Goal: Information Seeking & Learning: Learn about a topic

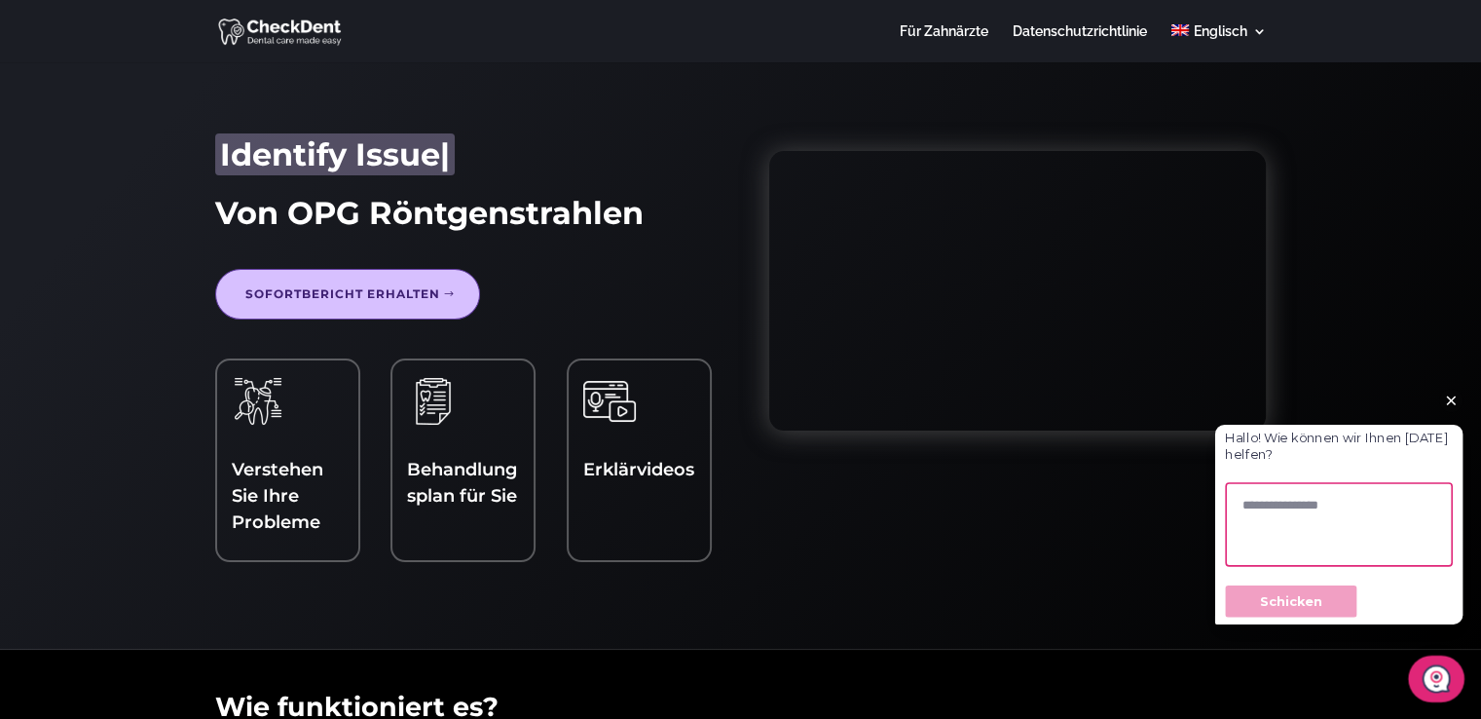
click at [1246, 419] on div "Hallo! Wie können wir Ihnen heute helfen? Schicken" at bounding box center [1372, 563] width 341 height 290
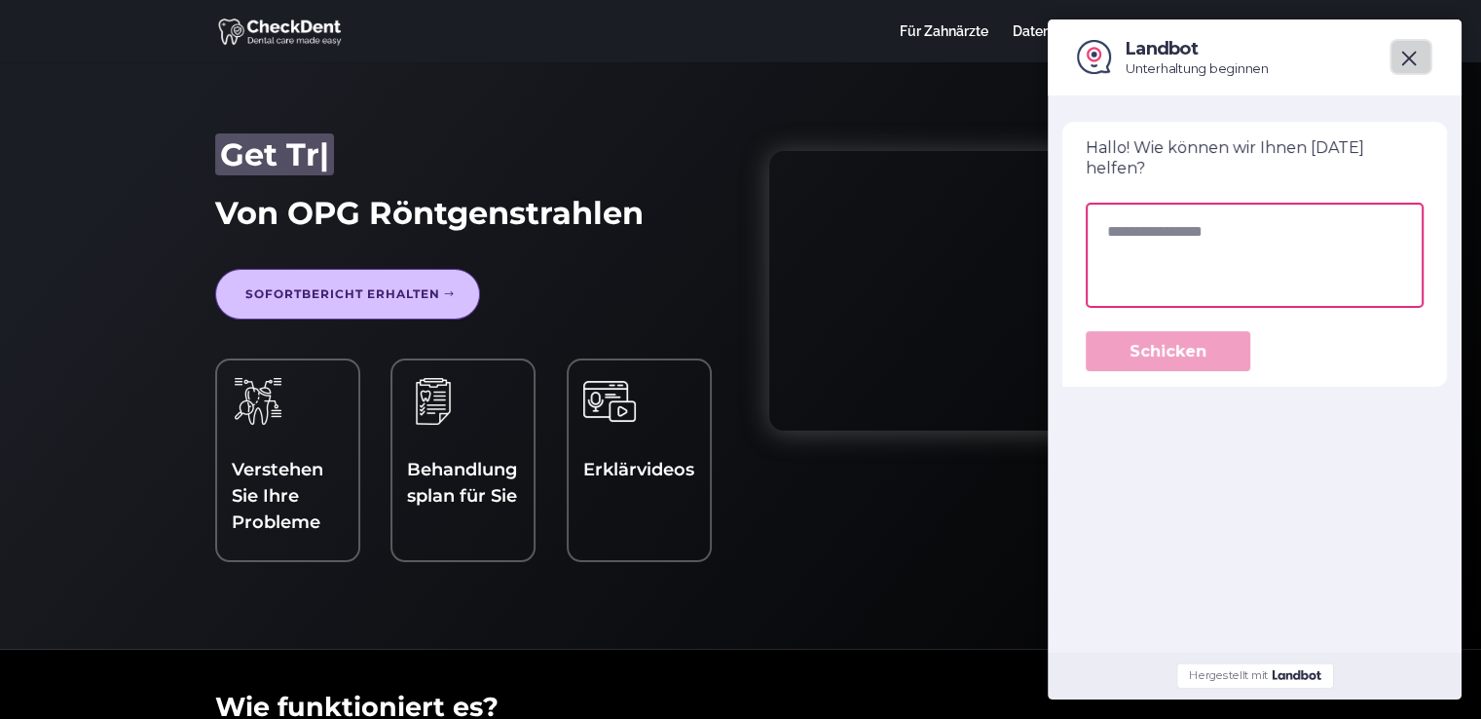
click at [1408, 55] on span "close" at bounding box center [1409, 59] width 16 height 16
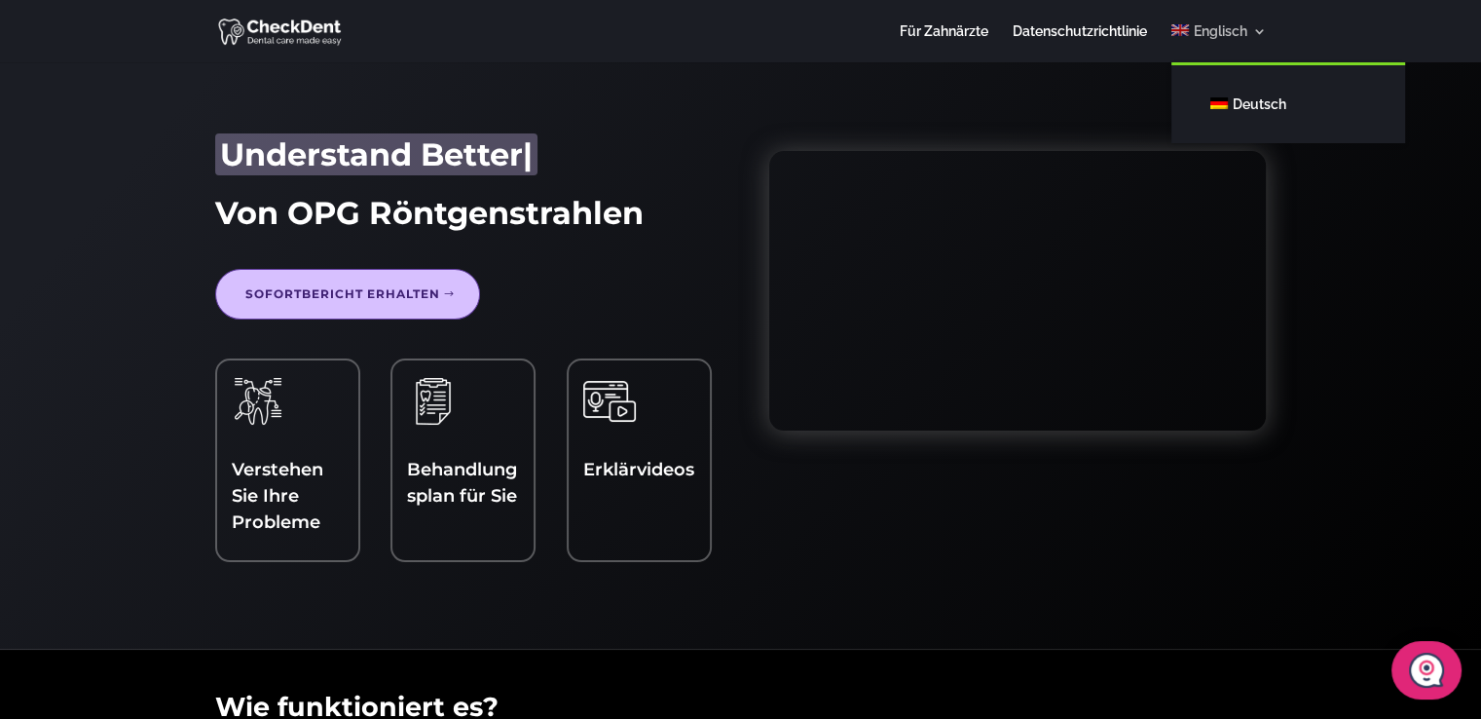
click at [1256, 29] on link "Englisch" at bounding box center [1218, 43] width 94 height 38
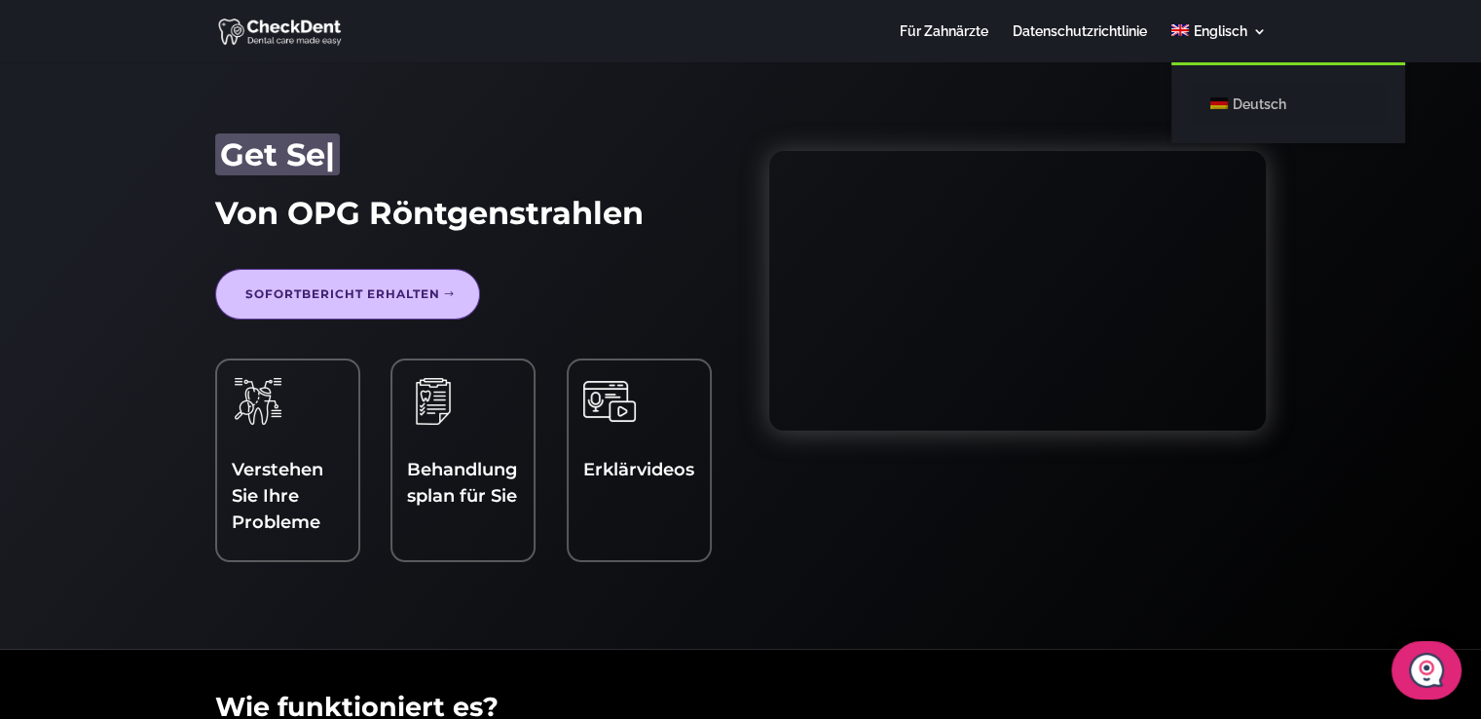
click at [1261, 100] on font "Deutsch" at bounding box center [1260, 104] width 54 height 16
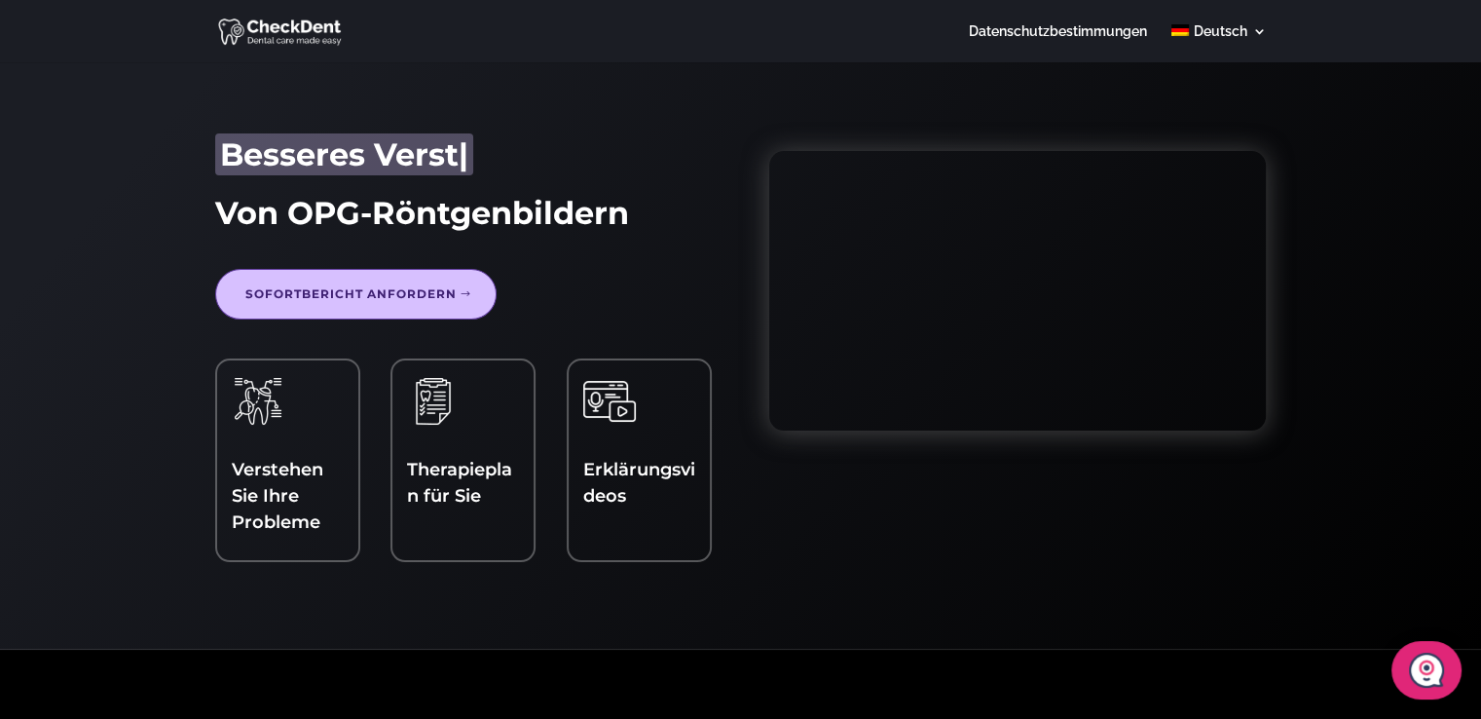
drag, startPoint x: 0, startPoint y: 5, endPoint x: 30, endPoint y: 5, distance: 30.2
click at [29, 5] on header "Datenschutzbestimmungen Deutsch English Seite wählen Datenschutzbestimmungen De…" at bounding box center [740, 31] width 1481 height 62
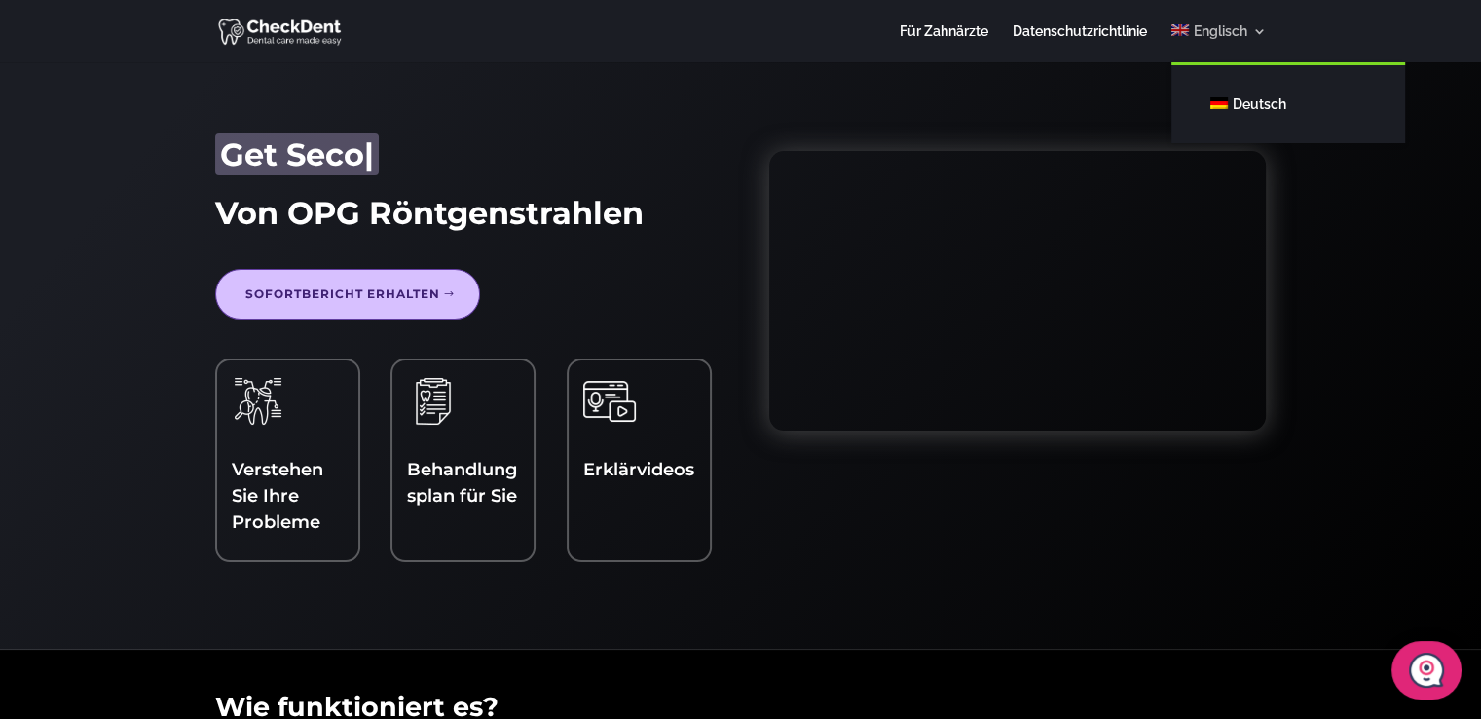
click at [1260, 26] on link "Englisch" at bounding box center [1218, 43] width 94 height 38
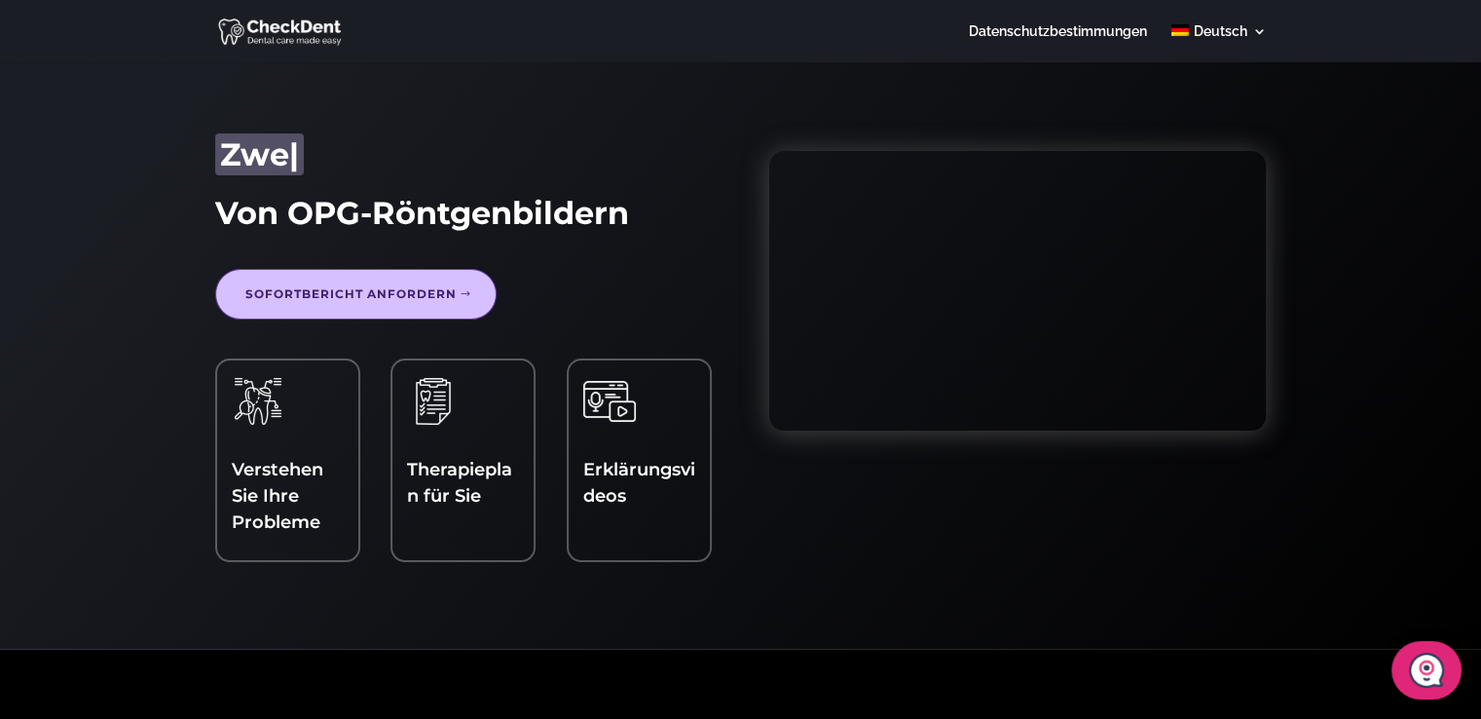
click at [282, 26] on img at bounding box center [281, 31] width 126 height 31
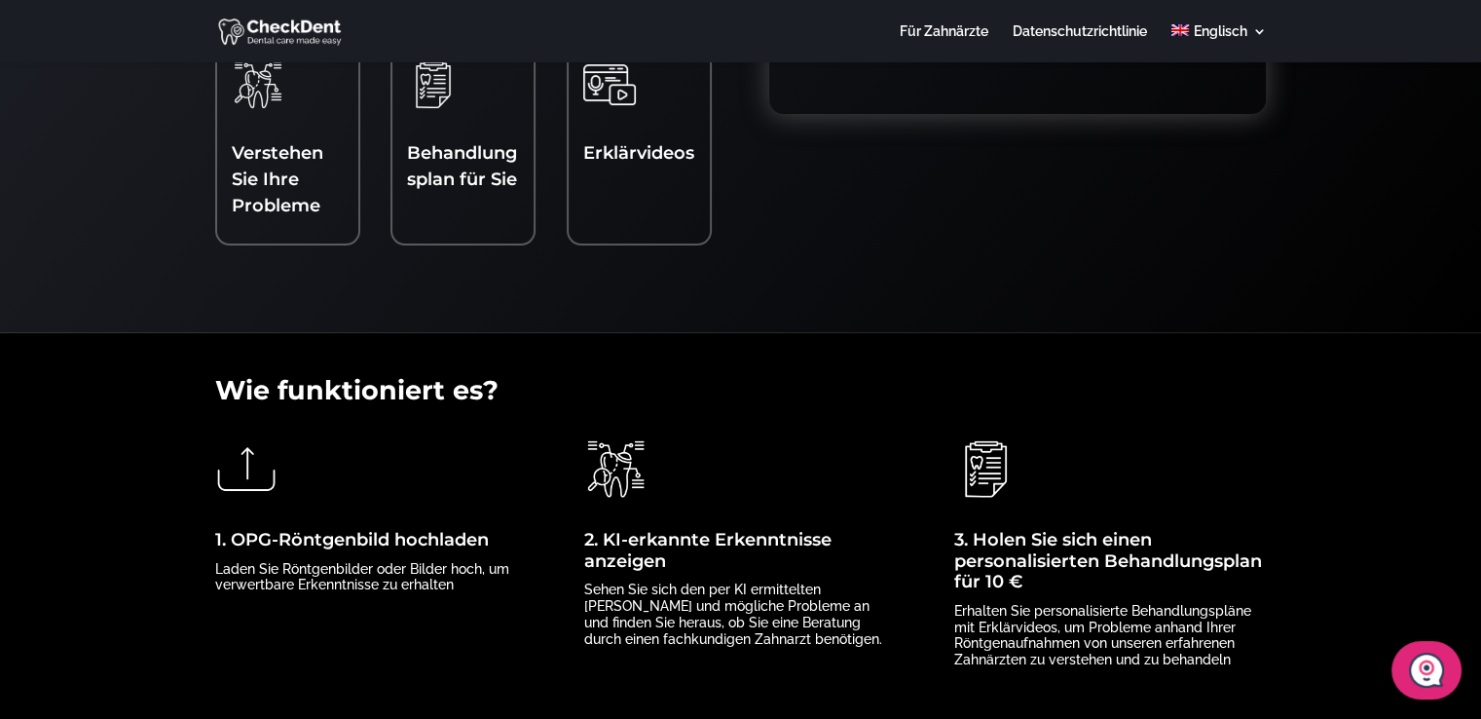
scroll to position [389, 0]
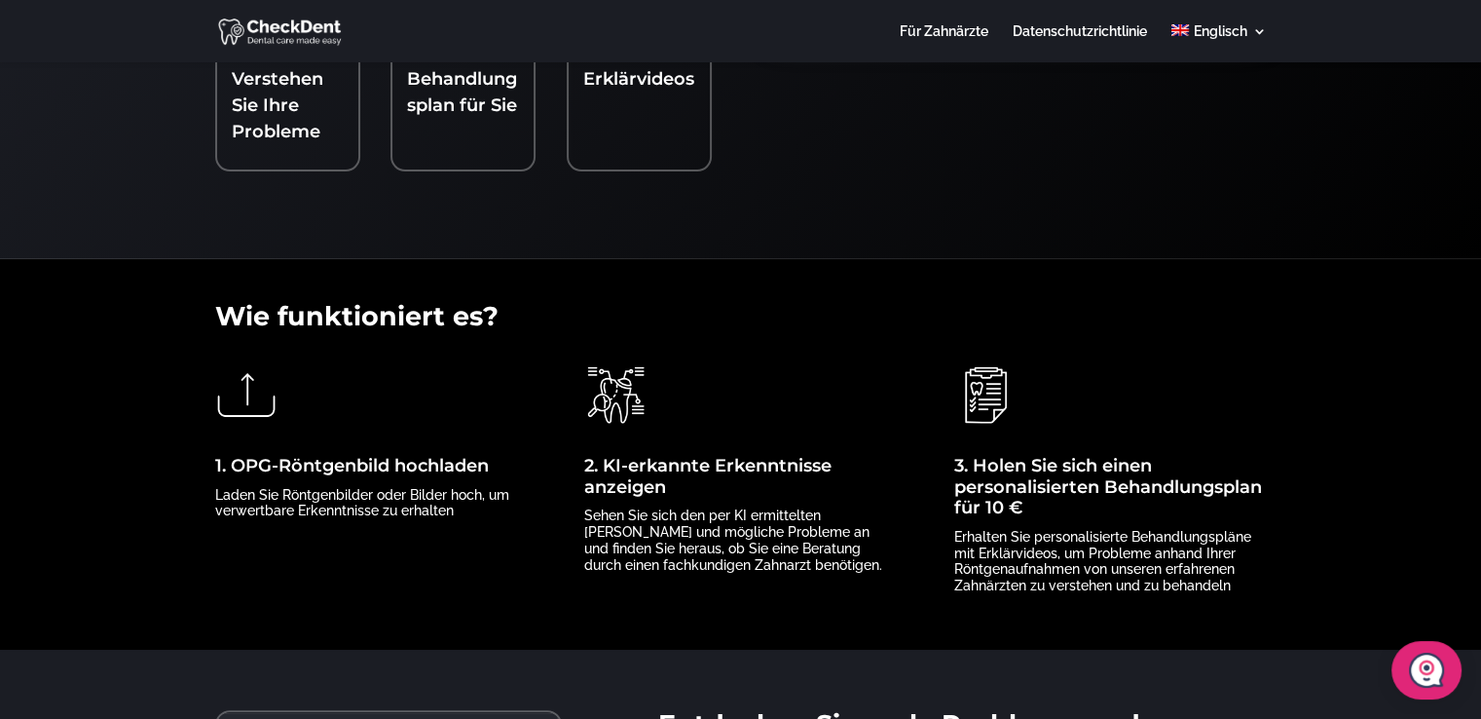
click at [239, 387] on img at bounding box center [246, 394] width 63 height 63
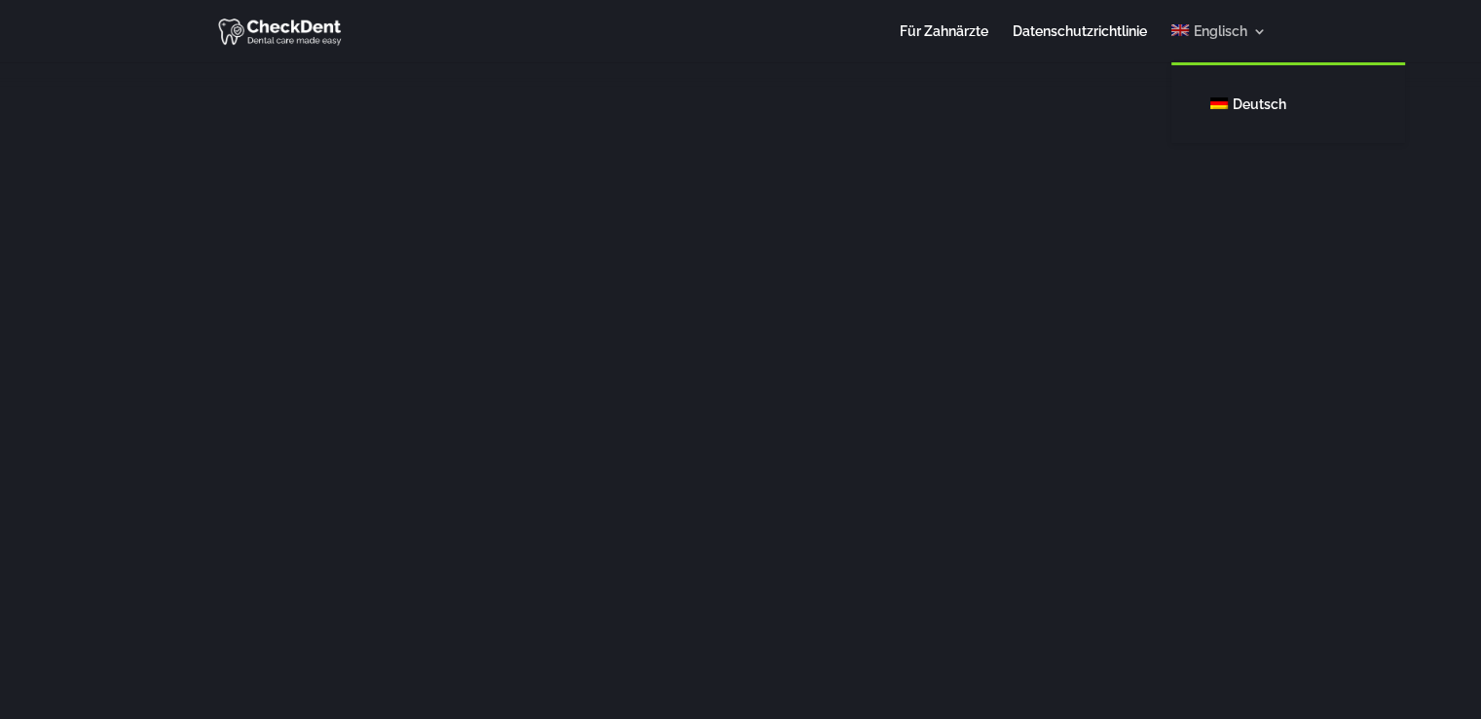
click at [1254, 31] on link "Englisch" at bounding box center [1218, 43] width 94 height 38
click at [1242, 103] on font "Deutsch" at bounding box center [1260, 104] width 54 height 16
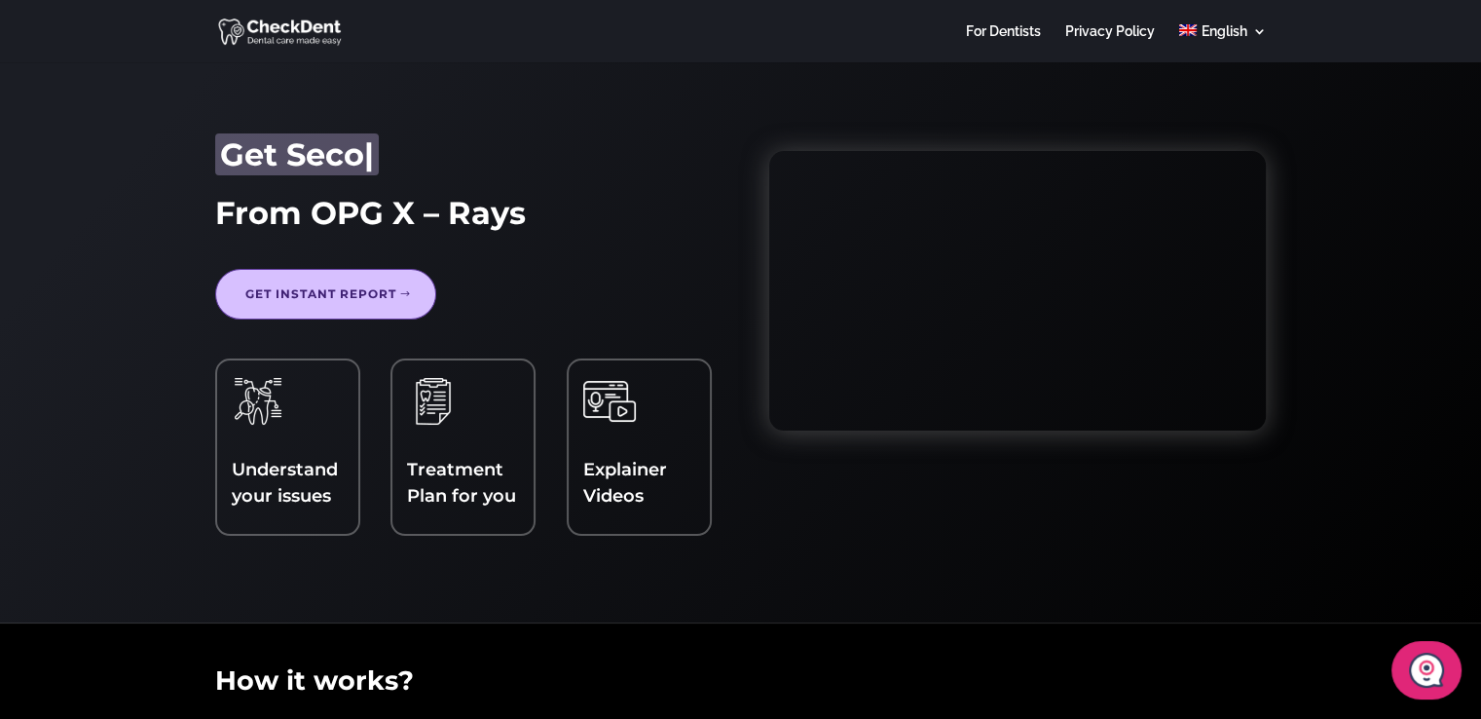
click at [343, 289] on link "Get Instant report" at bounding box center [325, 294] width 221 height 51
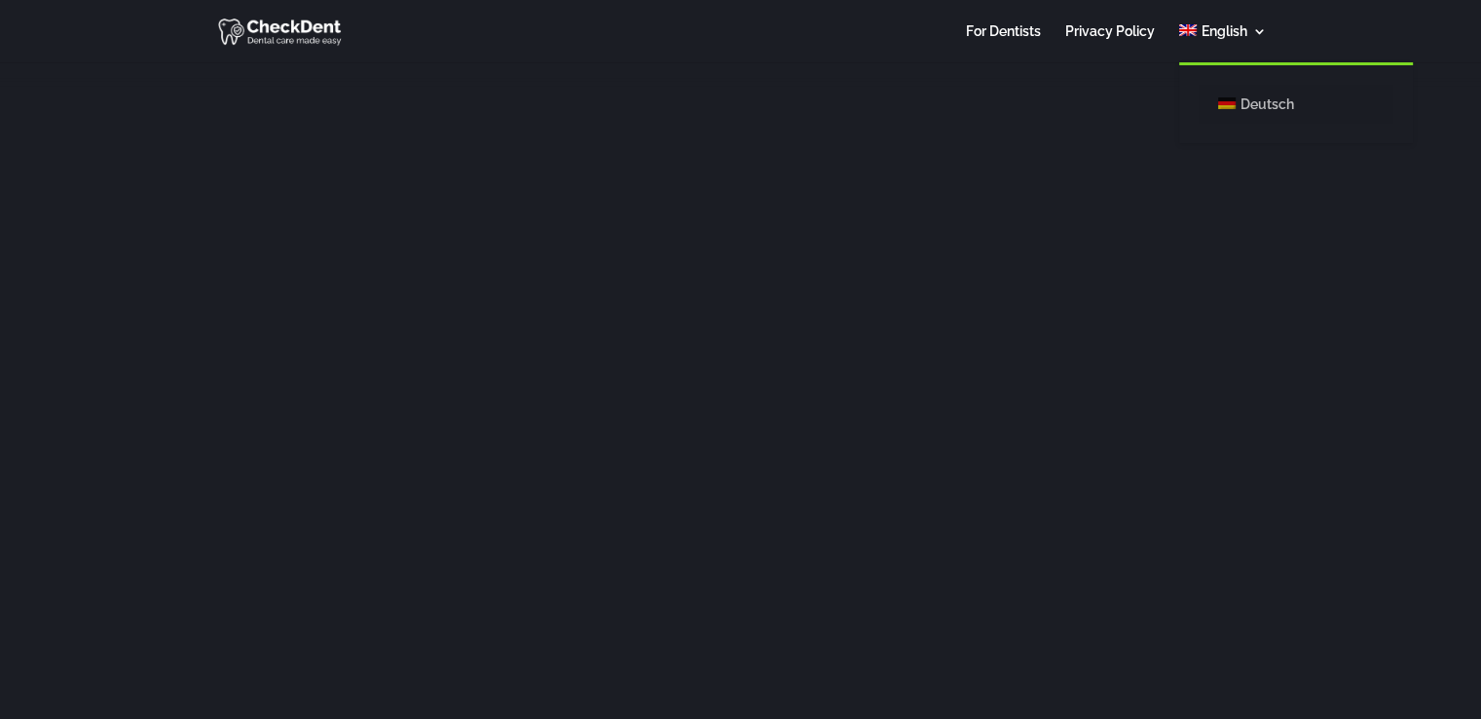
click at [1253, 104] on span "Deutsch" at bounding box center [1267, 104] width 54 height 16
